Goal: Task Accomplishment & Management: Manage account settings

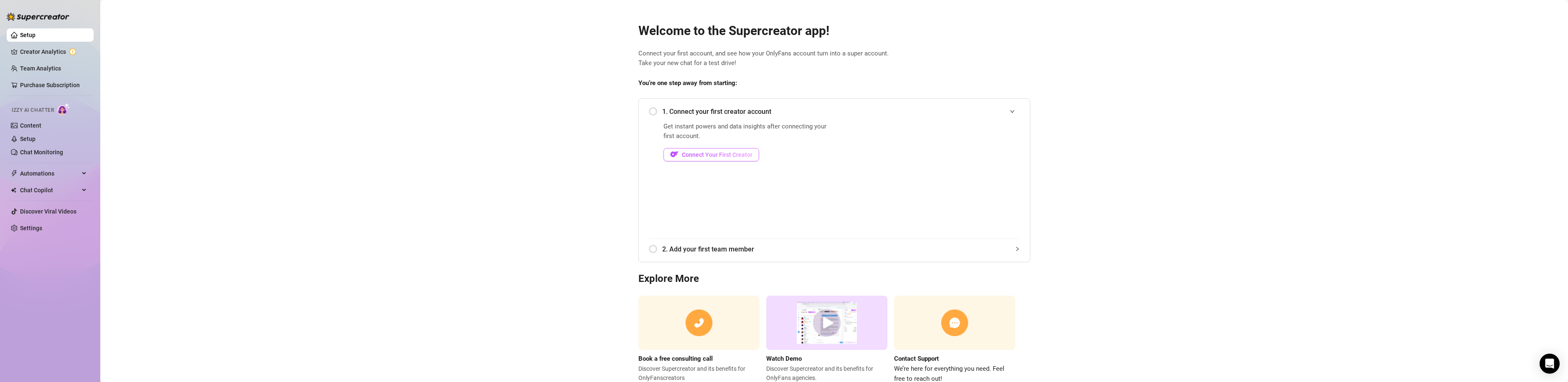
click at [724, 154] on span "Connect Your First Creator" at bounding box center [717, 154] width 71 height 6
click at [652, 112] on div "1. Connect your first creator account" at bounding box center [834, 111] width 371 height 20
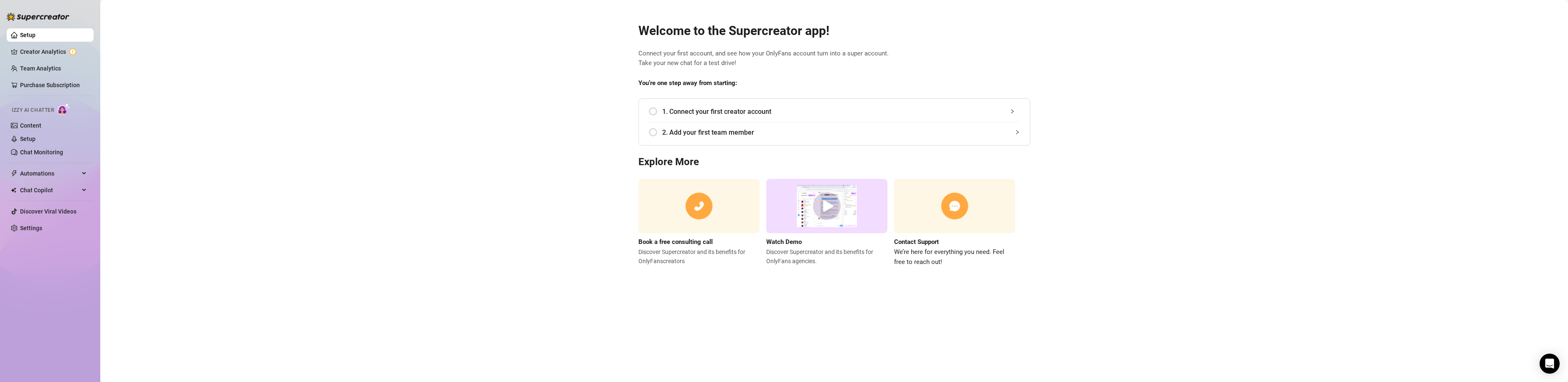
click at [708, 111] on span "1. Connect your first creator account" at bounding box center [841, 111] width 357 height 10
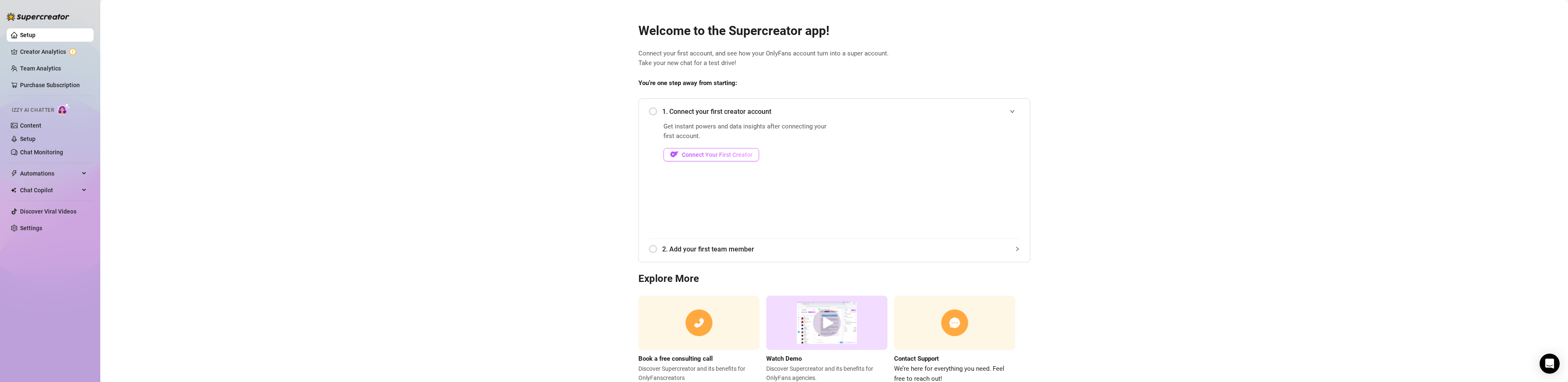
click at [715, 152] on span "Connect Your First Creator" at bounding box center [717, 154] width 71 height 6
click at [45, 53] on link "Creator Analytics" at bounding box center [54, 52] width 67 height 13
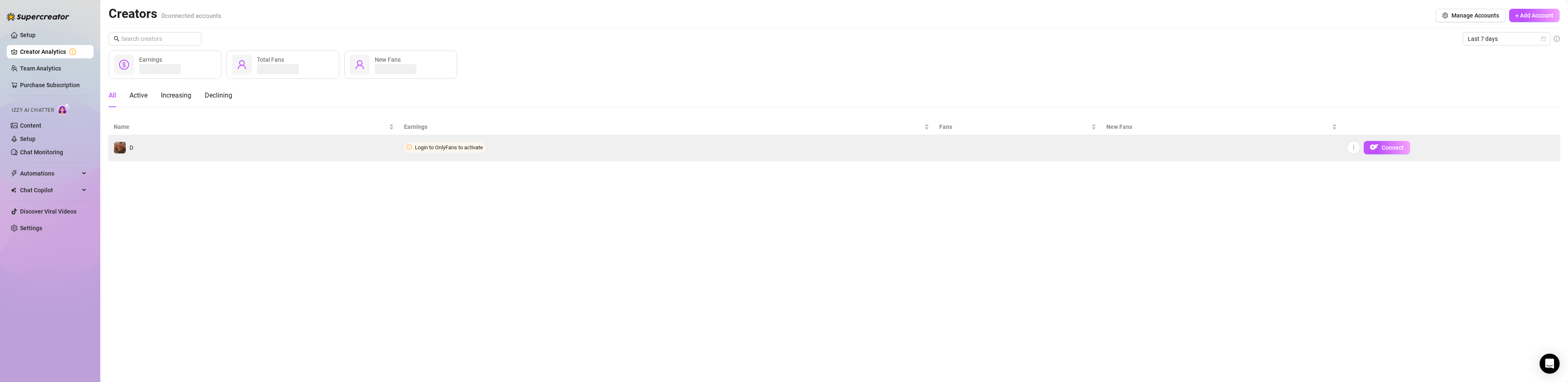
click at [440, 147] on span "Login to OnlyFans to activate" at bounding box center [448, 147] width 68 height 6
click at [450, 149] on span "Login to OnlyFans to activate" at bounding box center [448, 147] width 68 height 6
click at [1356, 146] on icon "more" at bounding box center [1354, 147] width 6 height 6
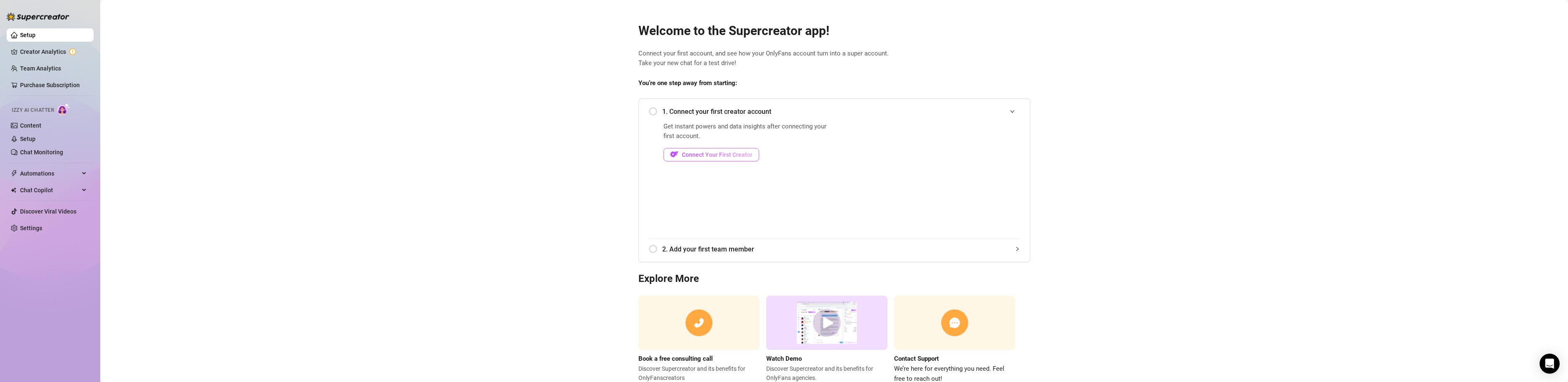
click at [702, 156] on span "Connect Your First Creator" at bounding box center [717, 154] width 71 height 6
click at [744, 156] on span "Connect Your First Creator" at bounding box center [717, 154] width 71 height 6
click at [42, 226] on link "Settings" at bounding box center [32, 228] width 22 height 6
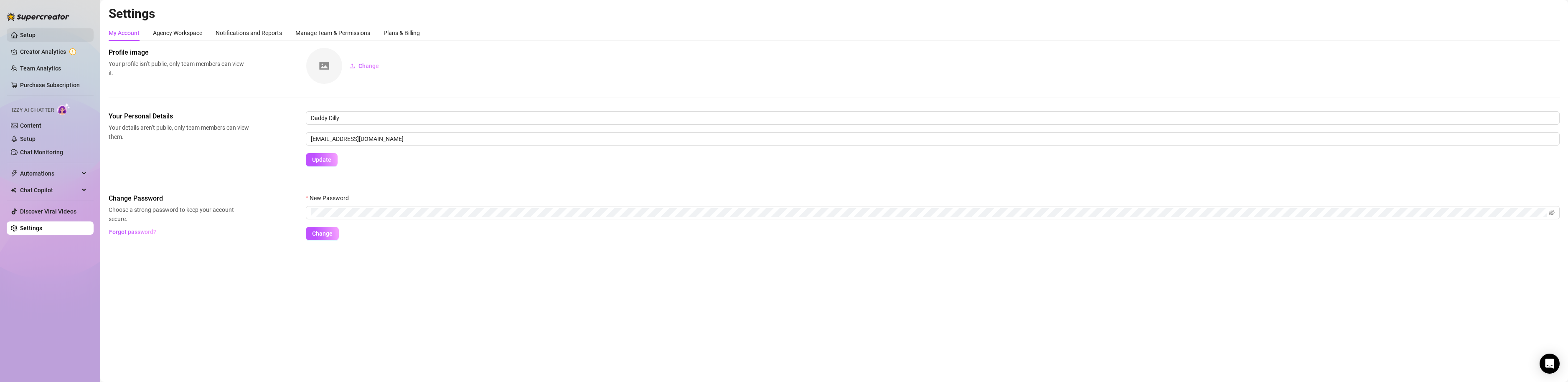
click at [35, 35] on link "Setup" at bounding box center [28, 34] width 16 height 6
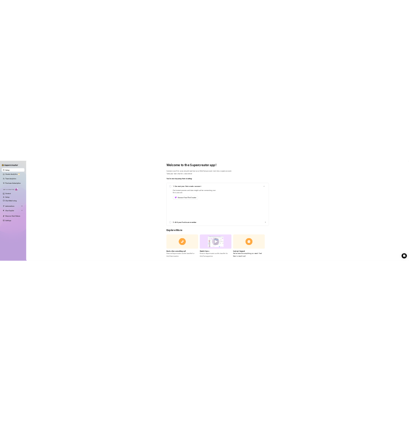
scroll to position [29, 0]
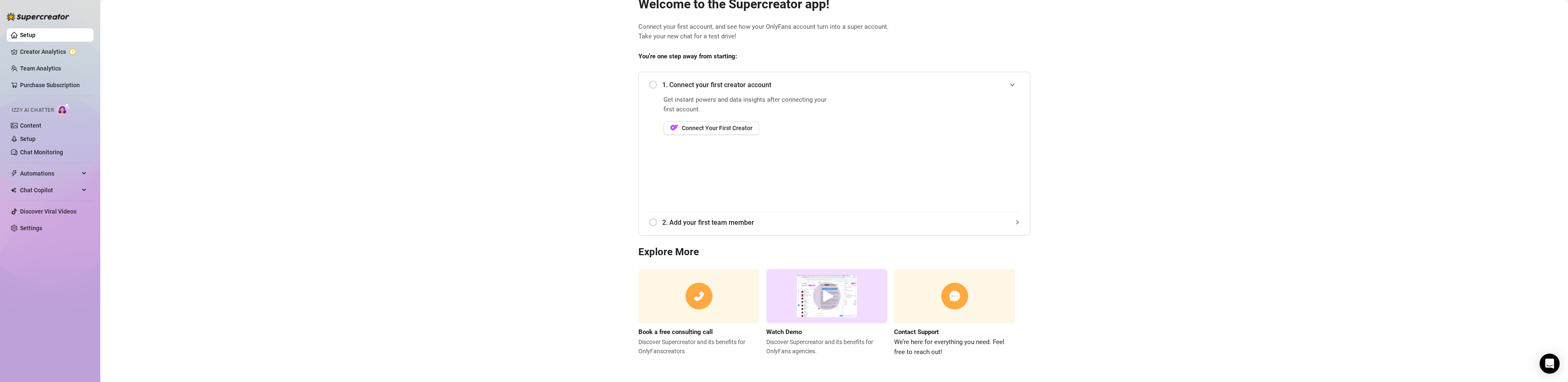
click at [688, 298] on img at bounding box center [699, 296] width 122 height 55
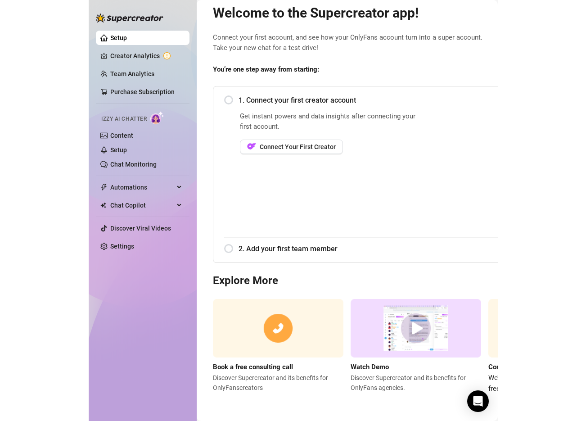
scroll to position [28, 0]
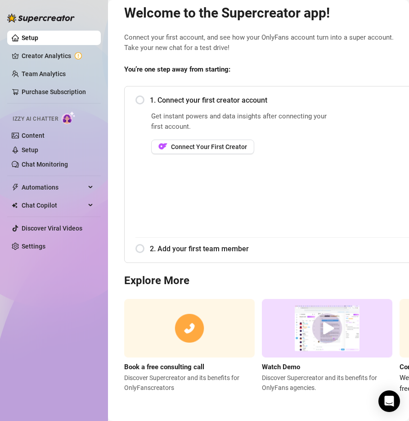
drag, startPoint x: 346, startPoint y: 91, endPoint x: 458, endPoint y: 125, distance: 117.5
click at [409, 125] on html "Setup Creator Analytics Team Analytics Purchase Subscription Izzy AI Chatter Co…" at bounding box center [204, 210] width 409 height 421
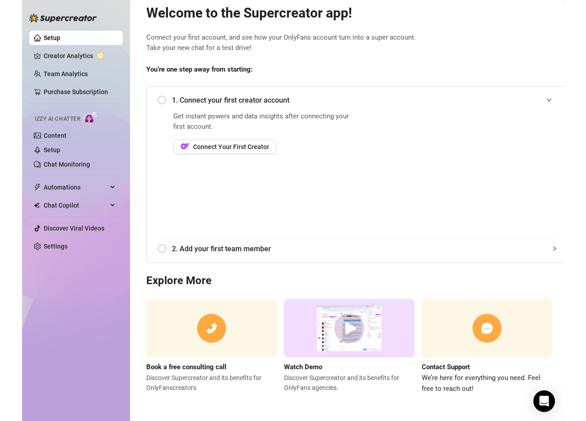
scroll to position [20, 0]
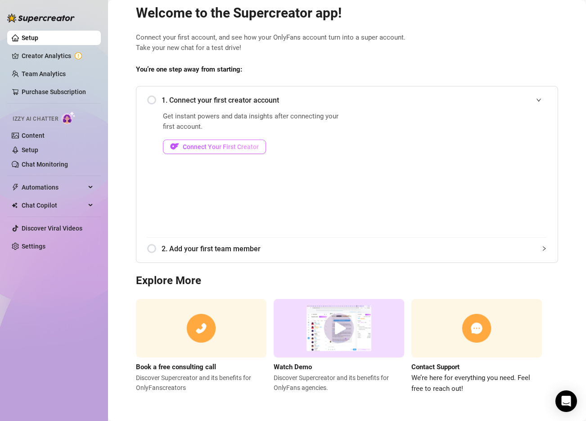
click at [194, 146] on span "Connect Your First Creator" at bounding box center [221, 146] width 76 height 7
